Goal: Task Accomplishment & Management: Manage account settings

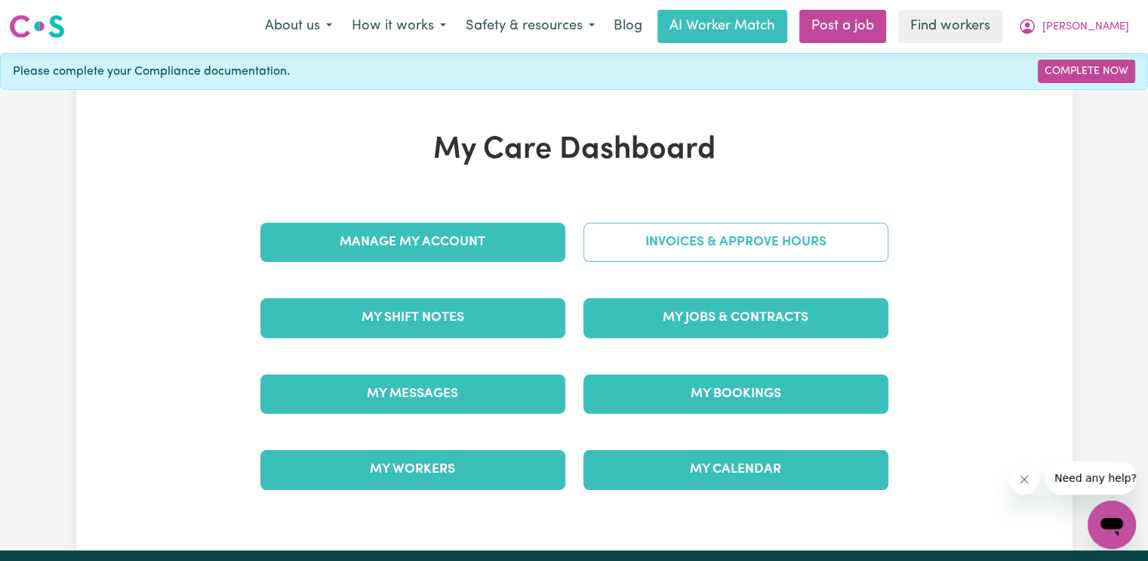
click at [637, 250] on link "Invoices & Approve Hours" at bounding box center [735, 242] width 305 height 39
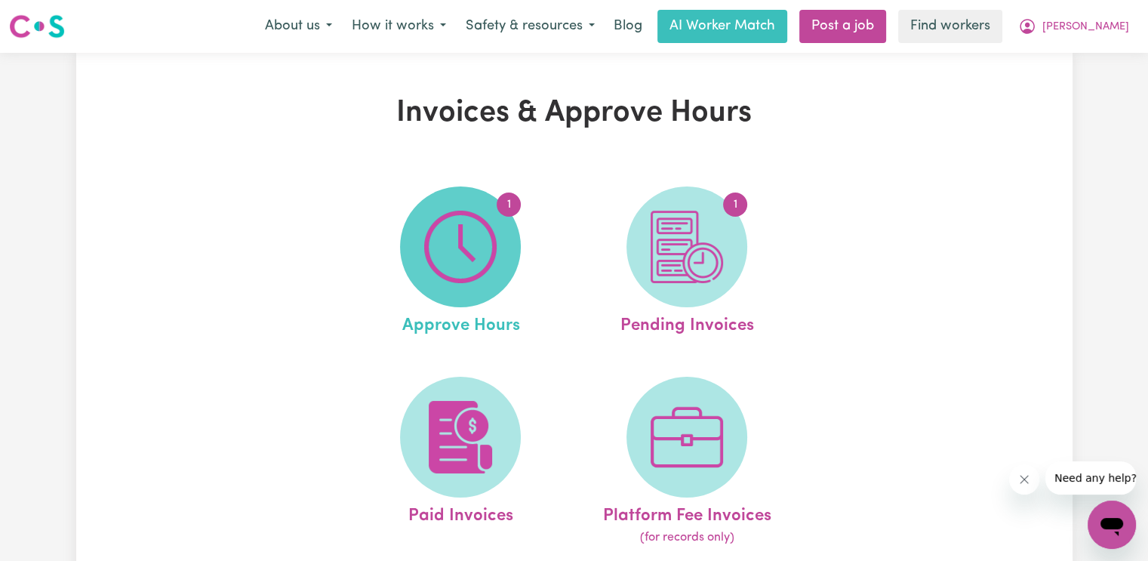
click at [460, 236] on img at bounding box center [460, 247] width 72 height 72
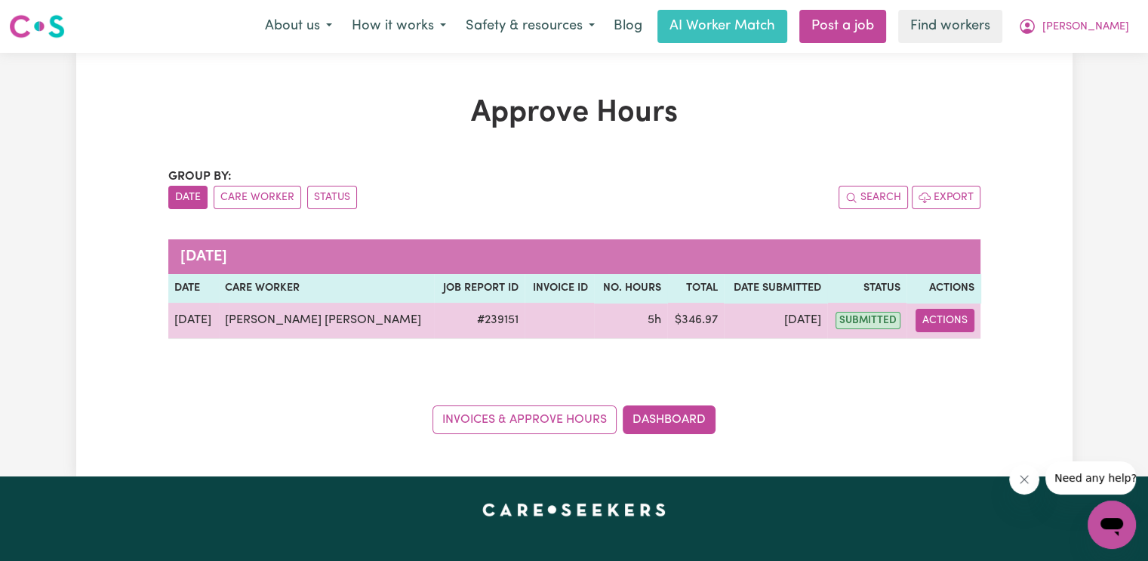
click at [936, 323] on button "Actions" at bounding box center [944, 320] width 59 height 23
click at [955, 359] on link "View Job Report" at bounding box center [989, 355] width 129 height 30
select select "pm"
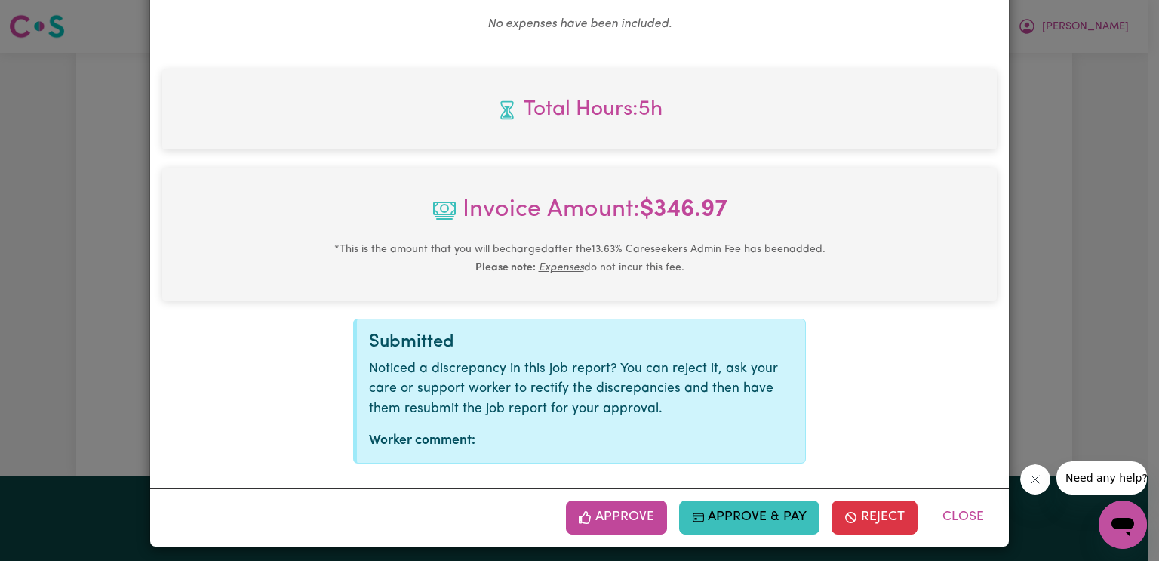
scroll to position [622, 0]
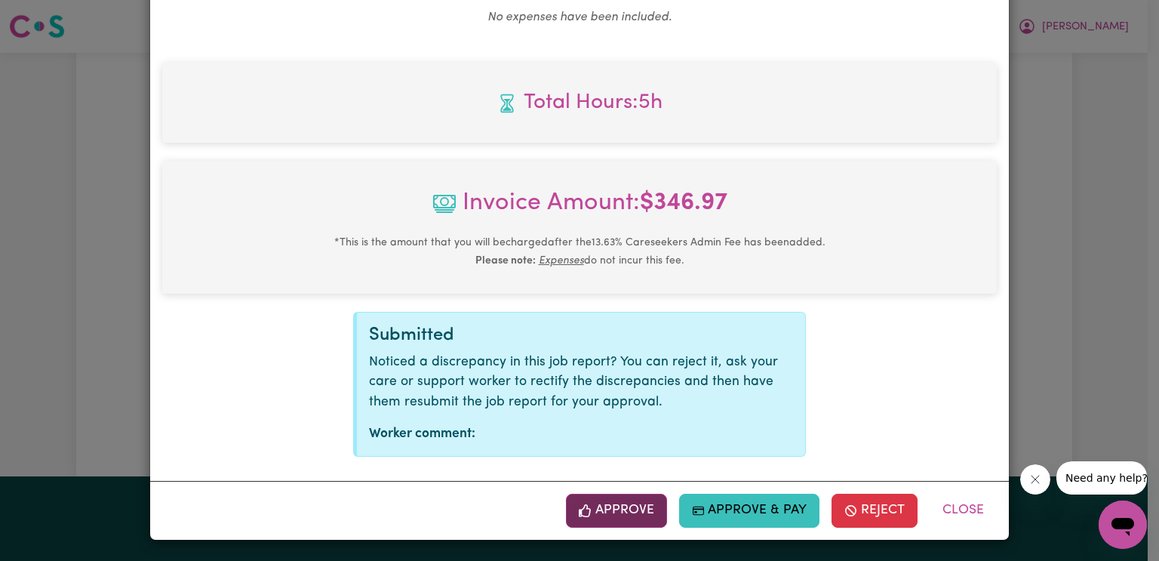
click at [625, 506] on button "Approve" at bounding box center [616, 510] width 101 height 33
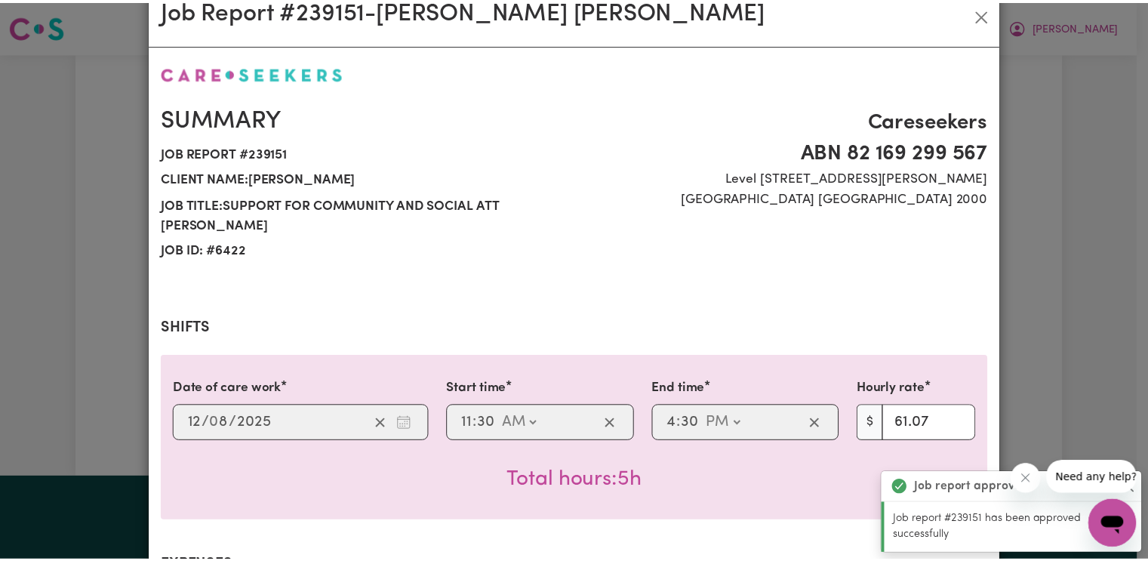
scroll to position [0, 0]
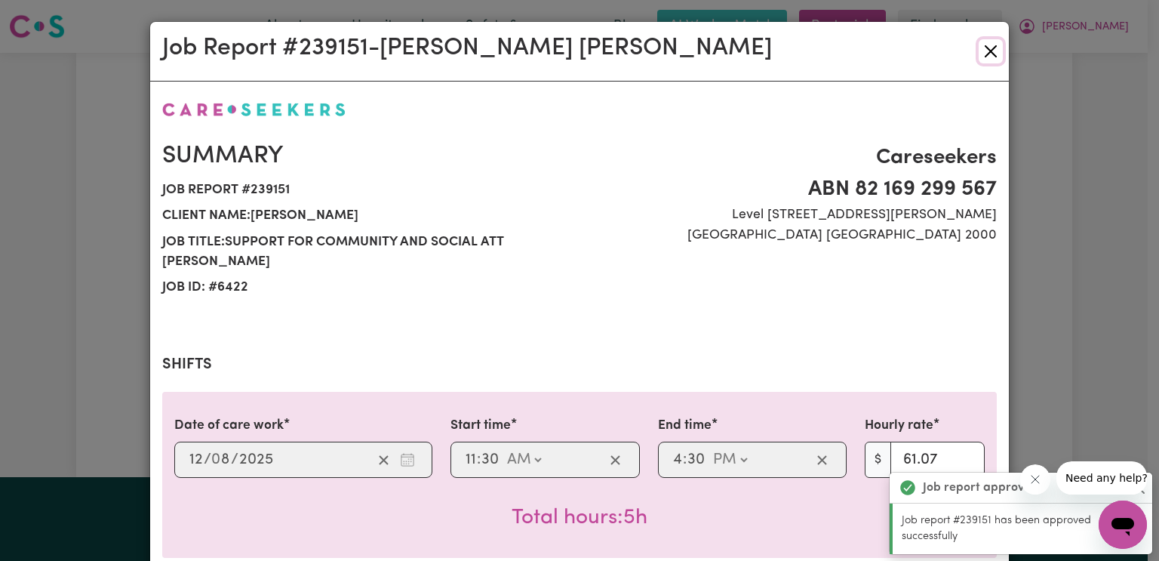
click at [986, 53] on button "Close" at bounding box center [991, 51] width 24 height 24
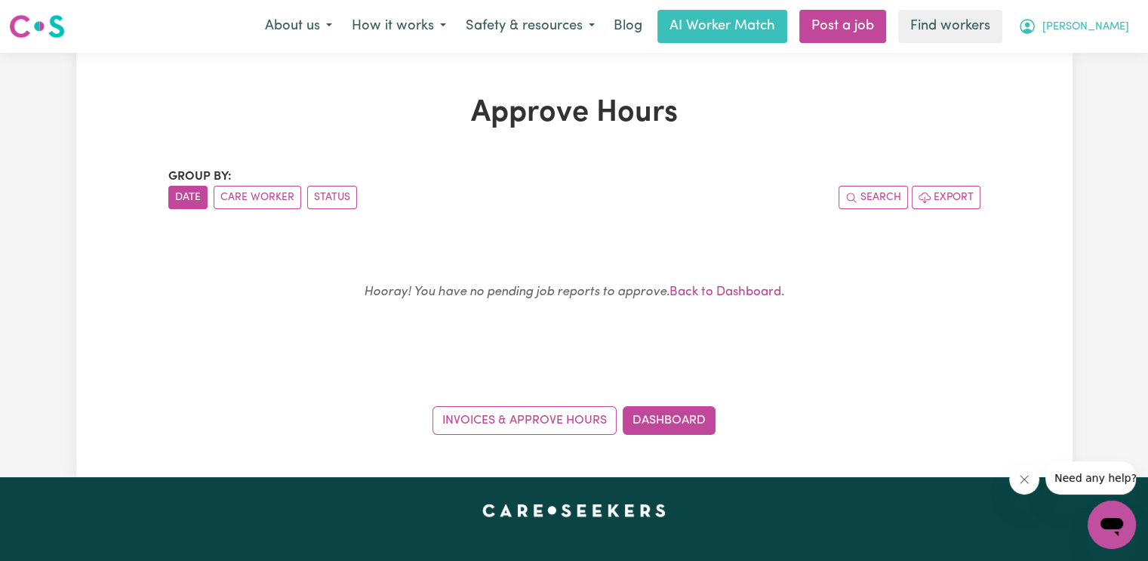
click at [1118, 26] on span "[PERSON_NAME]" at bounding box center [1085, 27] width 87 height 17
click at [1084, 94] on link "Logout" at bounding box center [1078, 86] width 119 height 29
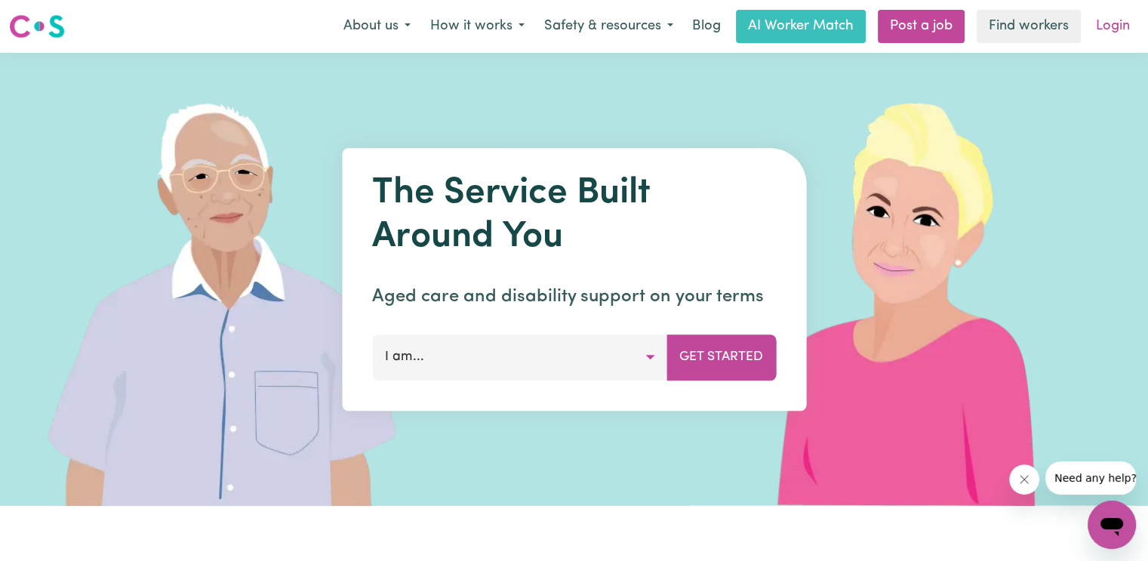
click at [1110, 27] on link "Login" at bounding box center [1113, 26] width 52 height 33
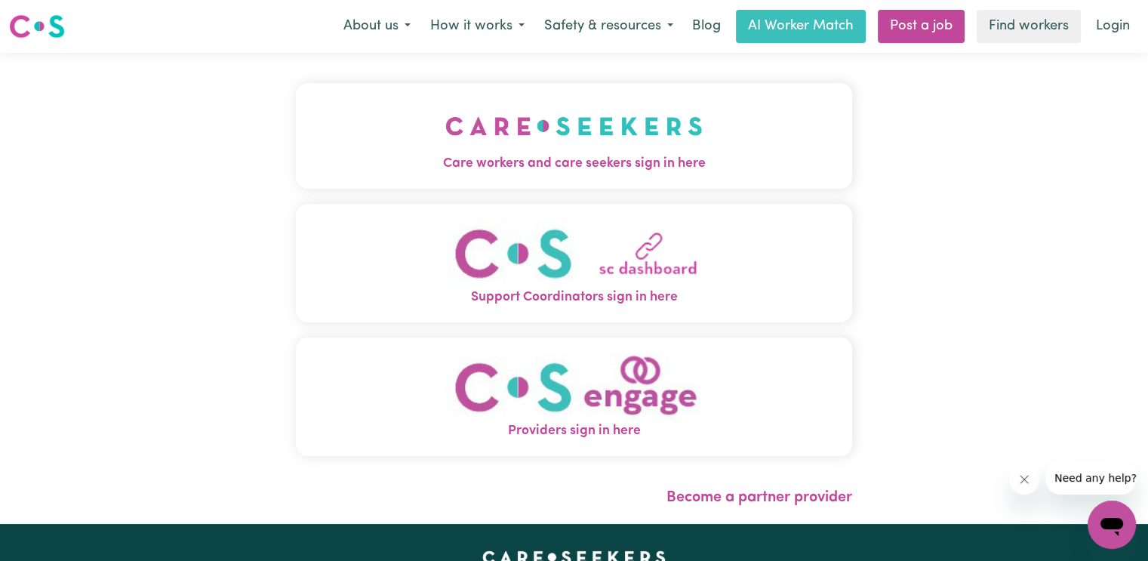
click at [371, 161] on span "Care workers and care seekers sign in here" at bounding box center [574, 164] width 556 height 20
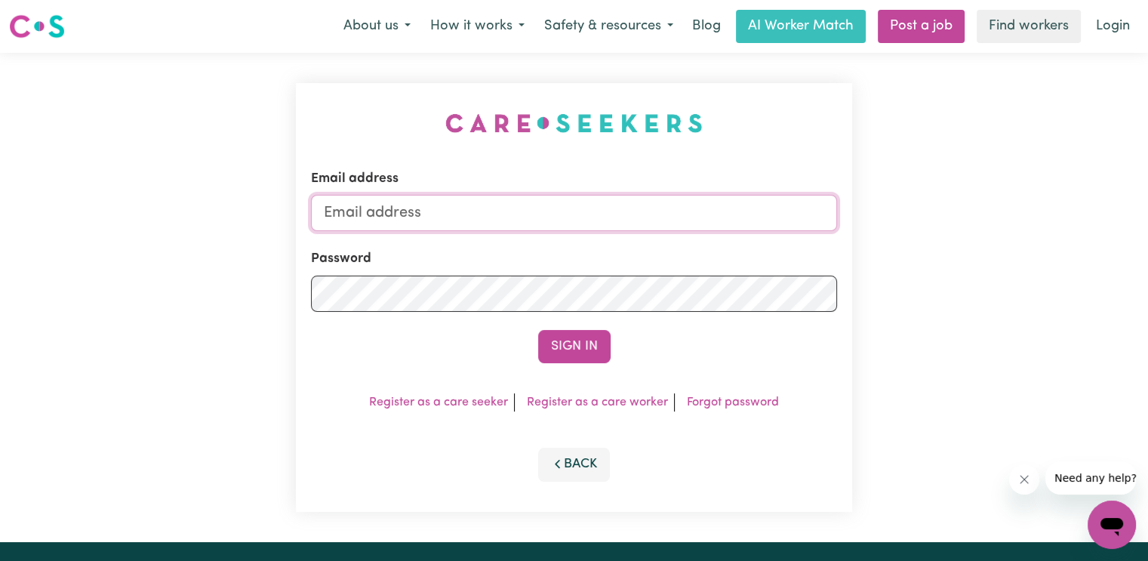
click at [511, 206] on input "Email address" at bounding box center [574, 213] width 526 height 36
drag, startPoint x: 407, startPoint y: 208, endPoint x: 522, endPoint y: 229, distance: 117.4
click at [576, 206] on input "superuser~wil" at bounding box center [574, 213] width 526 height 36
paste input "[EMAIL_ADDRESS][DOMAIN_NAME]"
type input "[EMAIL_ADDRESS][DOMAIN_NAME]"
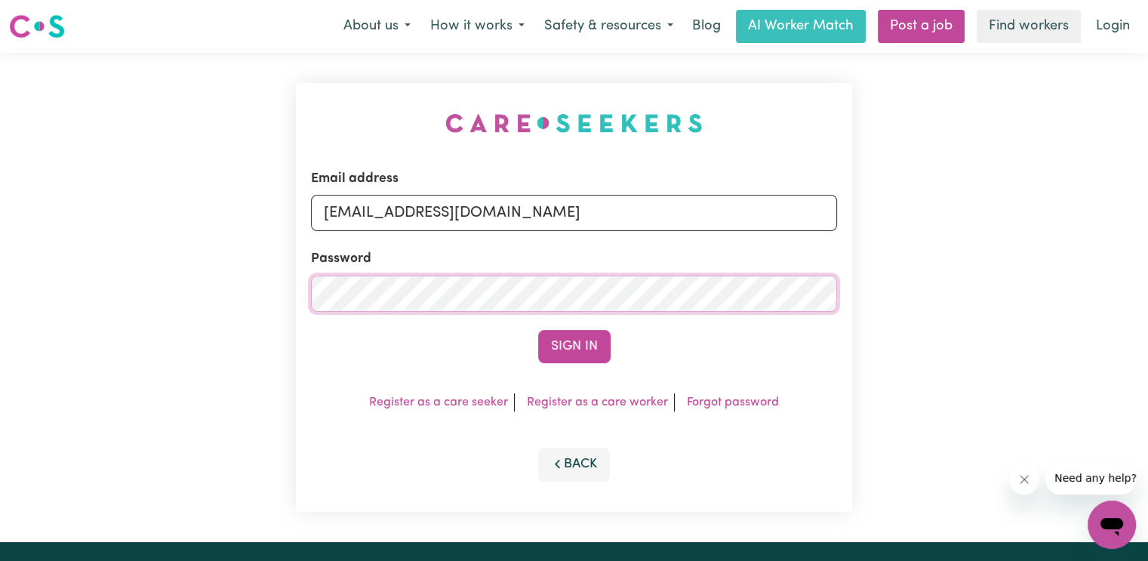
click at [538, 330] on button "Sign In" at bounding box center [574, 346] width 72 height 33
